Goal: Task Accomplishment & Management: Manage account settings

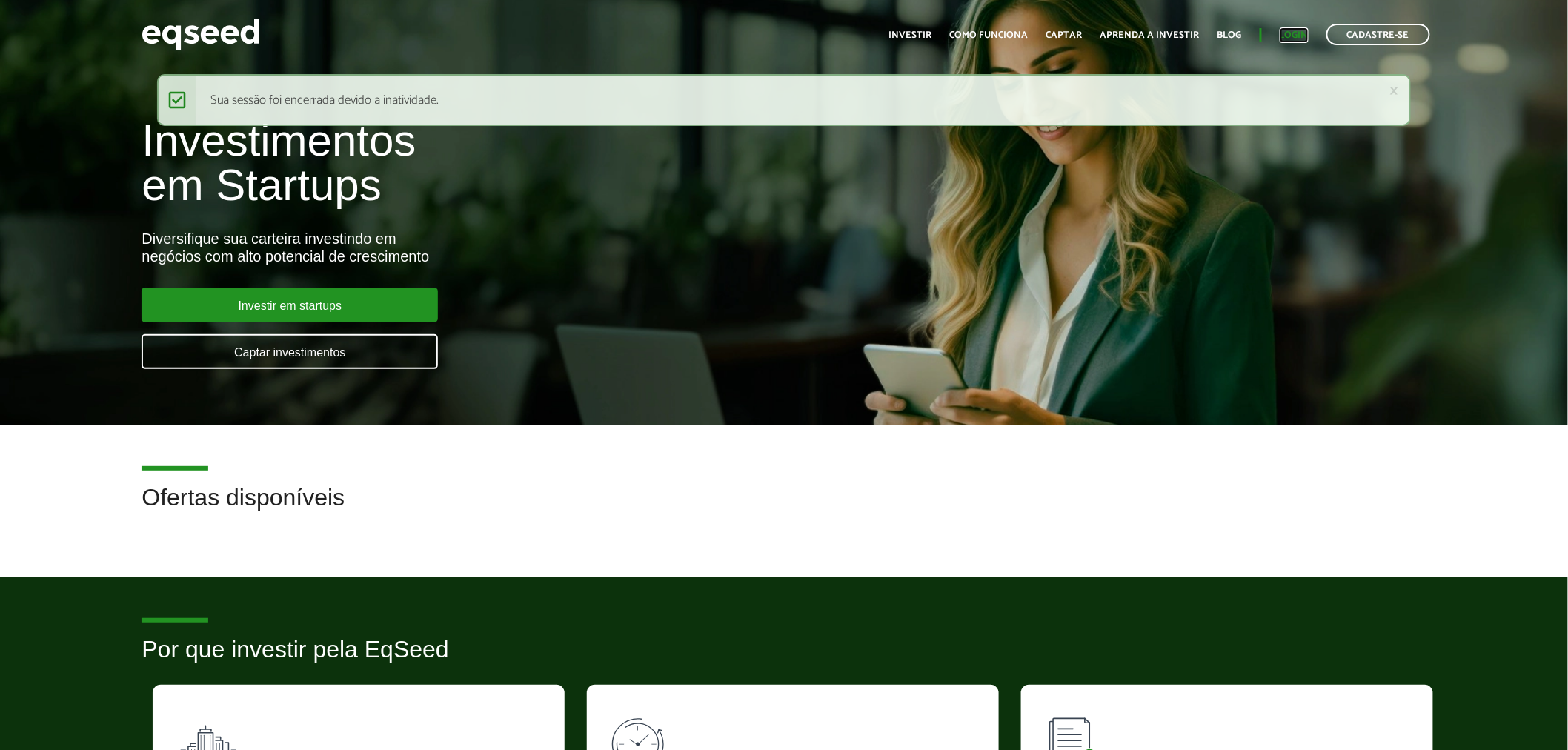
click at [1296, 37] on link "Login" at bounding box center [1294, 35] width 29 height 10
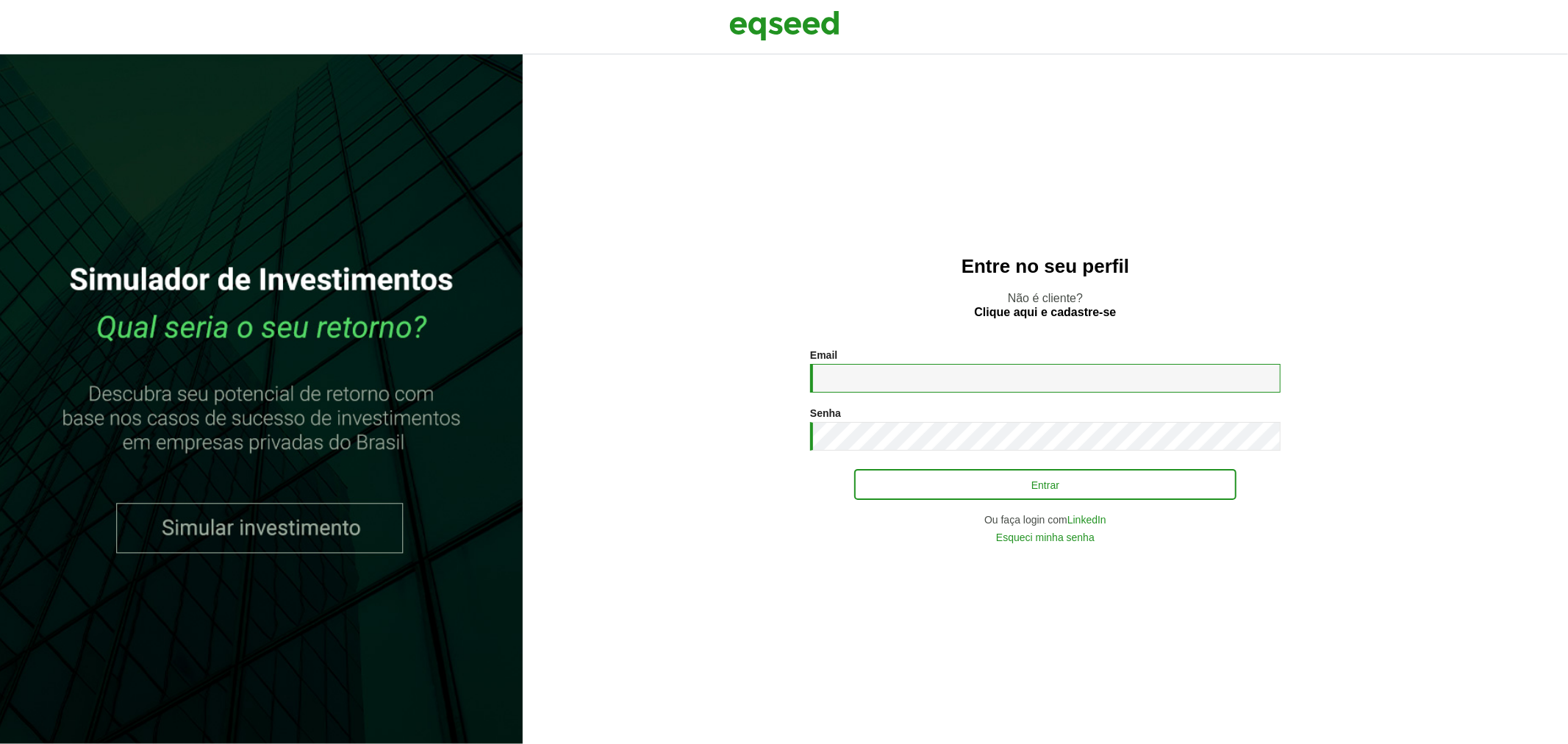
type input "**********"
click at [938, 491] on button "Entrar" at bounding box center [1045, 484] width 382 height 28
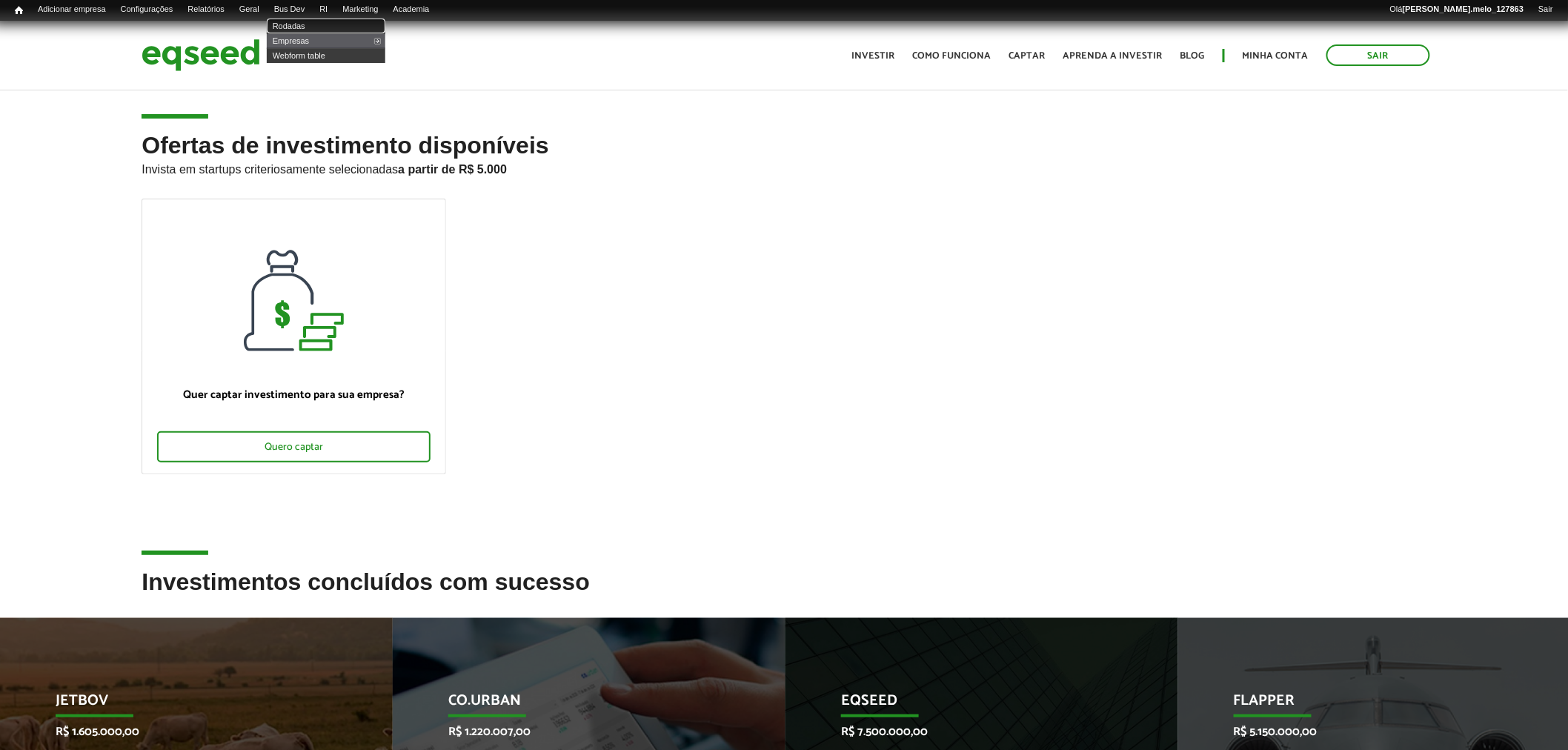
click at [323, 26] on link "Rodadas" at bounding box center [327, 26] width 119 height 14
